Goal: Task Accomplishment & Management: Use online tool/utility

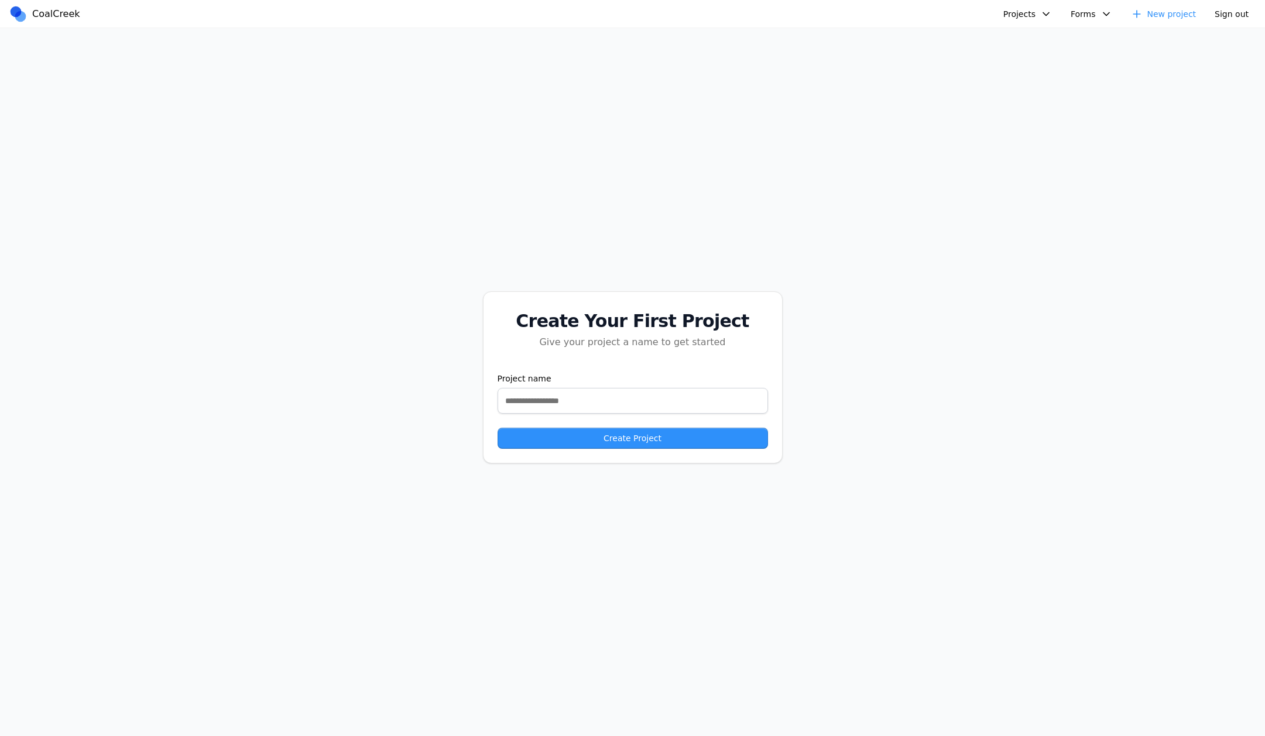
drag, startPoint x: 285, startPoint y: 282, endPoint x: 259, endPoint y: 289, distance: 27.4
click at [278, 283] on div "Create Your First Project Give your project a name to get started Project name …" at bounding box center [632, 377] width 1265 height 699
